Goal: Task Accomplishment & Management: Use online tool/utility

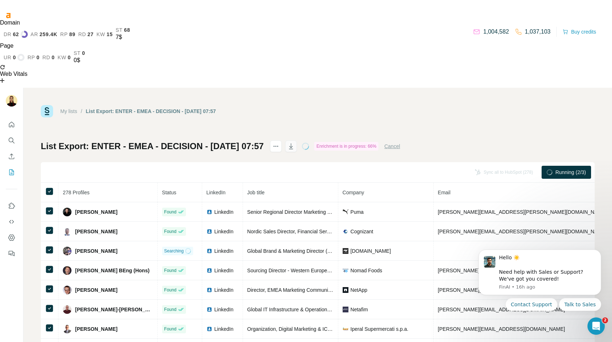
click at [294, 143] on icon "button" at bounding box center [290, 146] width 7 height 7
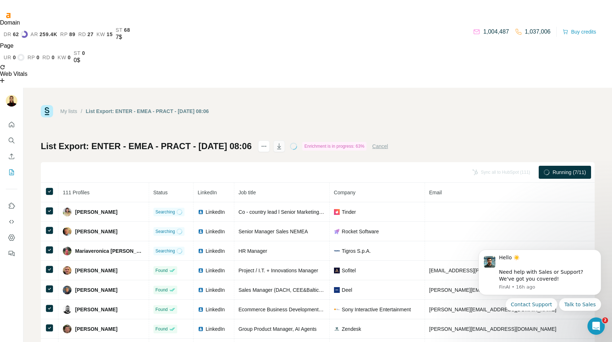
click at [282, 143] on icon "button" at bounding box center [278, 146] width 7 height 7
